Goal: Task Accomplishment & Management: Complete application form

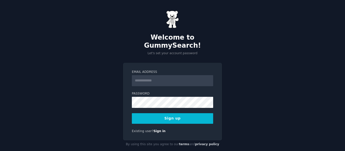
click at [174, 76] on input "Email Address" at bounding box center [172, 80] width 81 height 11
type input "**********"
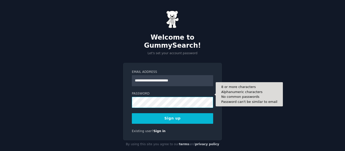
click at [132, 114] on button "Sign up" at bounding box center [172, 119] width 81 height 11
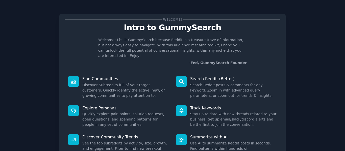
scroll to position [47, 0]
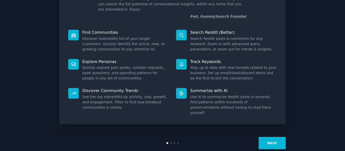
click at [267, 137] on button "Next" at bounding box center [272, 143] width 27 height 12
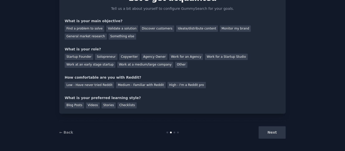
scroll to position [30, 0]
click at [267, 132] on div "Next" at bounding box center [248, 133] width 76 height 12
click at [275, 132] on div "Next" at bounding box center [248, 133] width 76 height 12
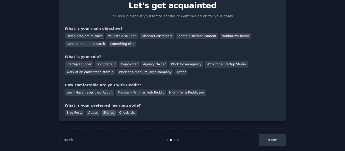
scroll to position [21, 0]
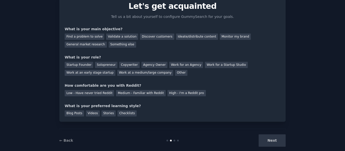
click at [150, 31] on div "What is your main objective?" at bounding box center [173, 29] width 216 height 5
click at [151, 35] on div "Discover customers" at bounding box center [157, 37] width 34 height 6
click at [175, 73] on div "Other" at bounding box center [181, 73] width 12 height 6
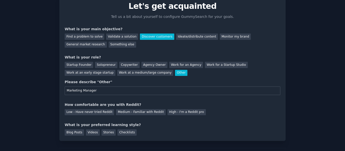
type input "Marketing Manager"
click at [134, 102] on div "Your goals Let's get acquainted Tell us a bit about yourself to configure Gummy…" at bounding box center [173, 67] width 216 height 138
click at [141, 112] on div "Medium - Familiar with Reddit" at bounding box center [141, 112] width 50 height 6
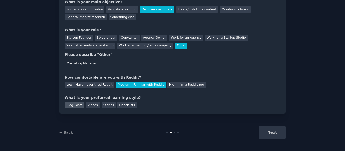
click at [73, 107] on div "Blog Posts" at bounding box center [74, 105] width 19 height 6
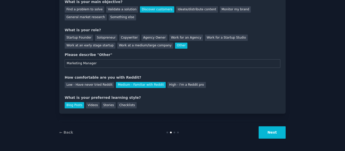
click at [281, 134] on button "Next" at bounding box center [272, 133] width 27 height 12
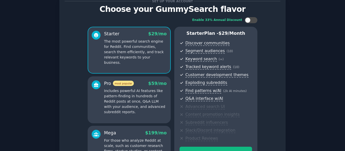
scroll to position [88, 0]
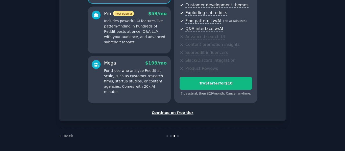
click at [171, 114] on div "Continue on free tier" at bounding box center [173, 112] width 216 height 5
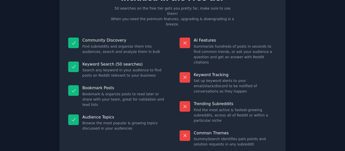
scroll to position [37, 0]
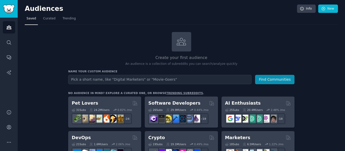
click at [104, 80] on input "text" at bounding box center [160, 79] width 184 height 9
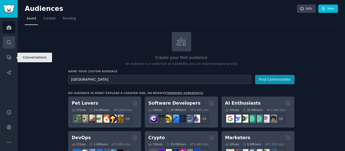
type input "[GEOGRAPHIC_DATA]"
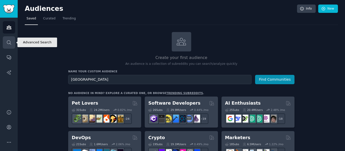
click at [10, 42] on icon "Sidebar" at bounding box center [9, 42] width 4 height 4
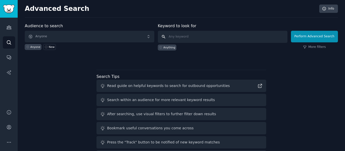
click at [196, 33] on input "text" at bounding box center [223, 37] width 130 height 12
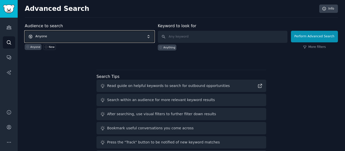
click at [139, 40] on span "Anyone" at bounding box center [90, 37] width 130 height 12
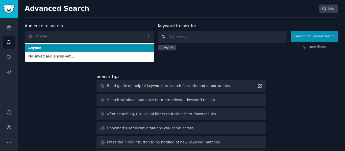
click at [197, 32] on input "text" at bounding box center [223, 37] width 130 height 12
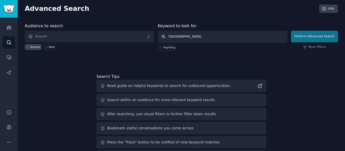
type input "[GEOGRAPHIC_DATA]"
click at [311, 36] on button "Perform Advanced Search" at bounding box center [314, 37] width 47 height 12
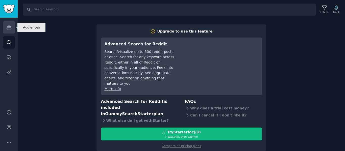
click at [6, 26] on icon "Sidebar" at bounding box center [8, 27] width 5 height 5
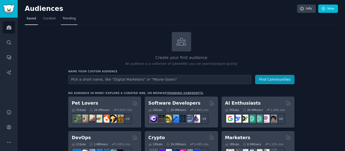
drag, startPoint x: 47, startPoint y: 18, endPoint x: 70, endPoint y: 21, distance: 23.5
click at [47, 18] on span "Curated" at bounding box center [49, 18] width 12 height 5
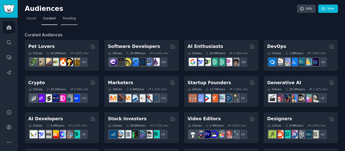
click at [69, 20] on span "Trending" at bounding box center [69, 18] width 13 height 5
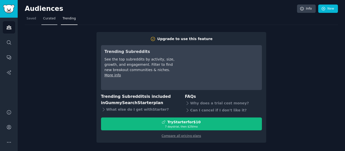
click at [55, 22] on nav "Saved Curated Trending" at bounding box center [181, 20] width 313 height 10
click at [48, 21] on span "Curated" at bounding box center [49, 18] width 12 height 5
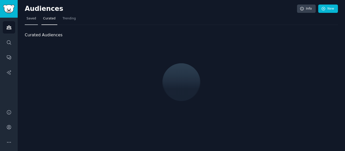
click at [41, 20] on link "Curated" at bounding box center [49, 20] width 16 height 10
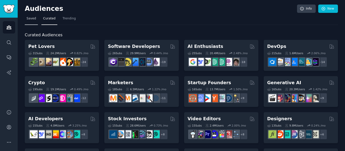
click at [31, 19] on span "Saved" at bounding box center [32, 18] width 10 height 5
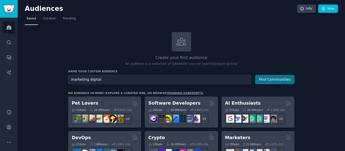
type input "marketing digital"
click at [289, 76] on button "Find Communities" at bounding box center [274, 79] width 39 height 9
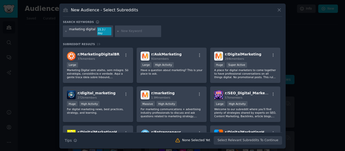
click at [124, 32] on input "text" at bounding box center [140, 31] width 38 height 5
type input "[GEOGRAPHIC_DATA]"
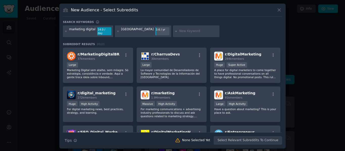
click at [137, 32] on div "[GEOGRAPHIC_DATA]" at bounding box center [137, 31] width 33 height 8
click at [67, 31] on icon at bounding box center [66, 31] width 3 height 3
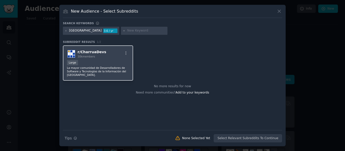
click at [97, 74] on div "r/ CharruaDevs 30k members Large La mayor comunidad de Desarrolladores de Softw…" at bounding box center [98, 64] width 70 height 36
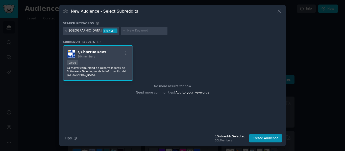
click at [334, 81] on div at bounding box center [172, 75] width 345 height 151
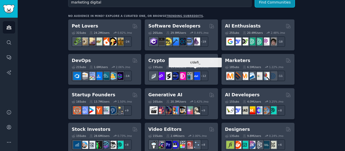
scroll to position [78, 0]
